Goal: Contribute content: Contribute content

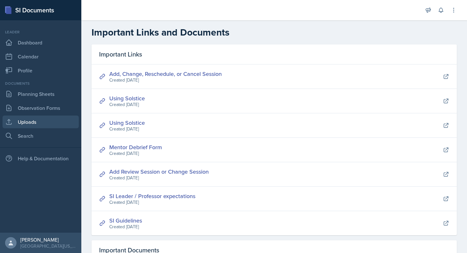
click at [32, 118] on link "Uploads" at bounding box center [41, 122] width 76 height 13
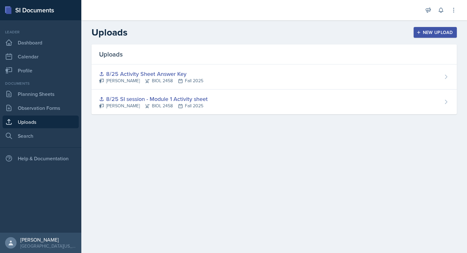
click at [424, 28] on button "New Upload" at bounding box center [436, 32] width 44 height 11
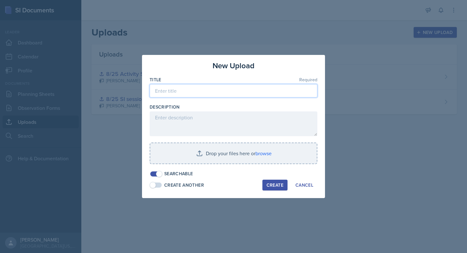
click at [207, 94] on input at bounding box center [234, 90] width 168 height 13
type input "Blood Jeopardy"
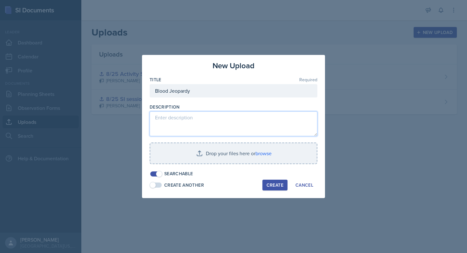
click at [199, 116] on textarea at bounding box center [234, 124] width 168 height 25
type textarea "This will be used during my 9/3 session to help students answer questions about…"
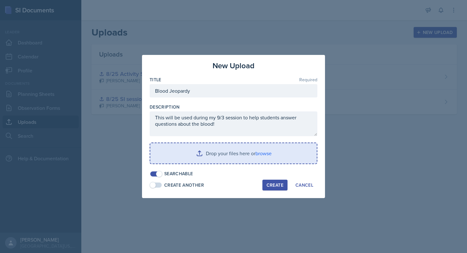
click at [200, 153] on input "file" at bounding box center [233, 153] width 167 height 20
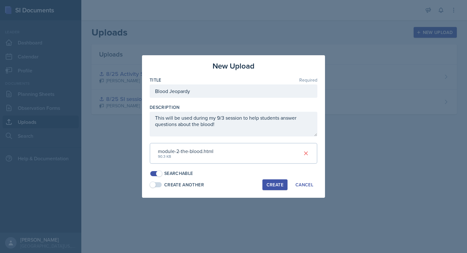
click at [271, 185] on div "Create" at bounding box center [275, 184] width 17 height 5
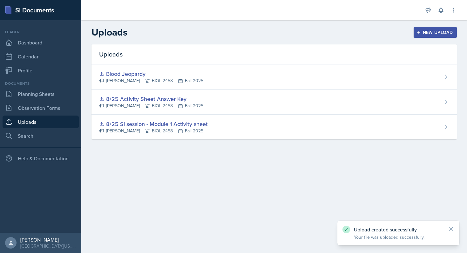
click at [227, 182] on main "Uploads New Upload Uploads Blood Jeopardy [PERSON_NAME] BIOL 2458 Fall 2025 8/2…" at bounding box center [274, 136] width 386 height 233
